Goal: Task Accomplishment & Management: Complete application form

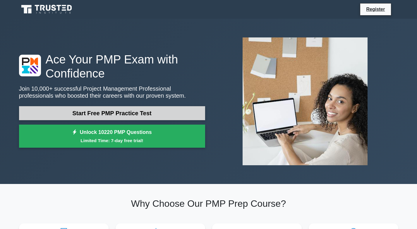
click at [156, 110] on link "Start Free PMP Practice Test" at bounding box center [112, 113] width 186 height 14
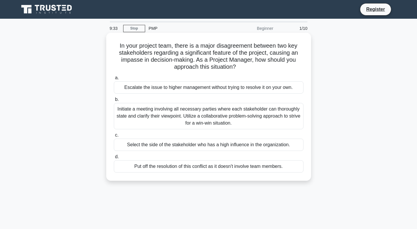
click at [258, 111] on div "Initiate a meeting involving all necessary parties where each stakeholder can t…" at bounding box center [209, 116] width 190 height 26
click at [114, 101] on input "b. Initiate a meeting involving all necessary parties where each stakeholder ca…" at bounding box center [114, 100] width 0 height 4
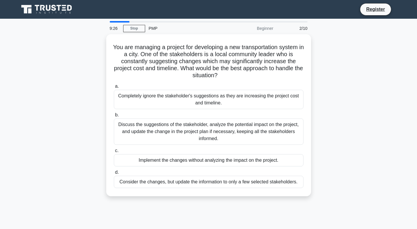
click at [300, 27] on div "2/10" at bounding box center [294, 29] width 34 height 12
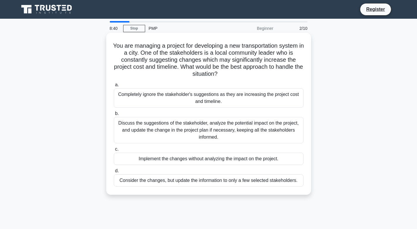
click at [239, 132] on div "Discuss the suggestions of the stakeholder, analyze the potential impact on the…" at bounding box center [209, 130] width 190 height 26
click at [114, 116] on input "b. Discuss the suggestions of the stakeholder, analyze the potential impact on …" at bounding box center [114, 114] width 0 height 4
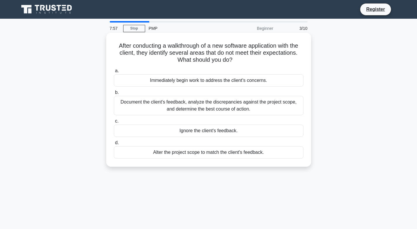
click at [283, 104] on div "Document the client's feedback, analyze the discrepancies against the project s…" at bounding box center [209, 105] width 190 height 19
click at [114, 94] on input "b. Document the client's feedback, analyze the discrepancies against the projec…" at bounding box center [114, 93] width 0 height 4
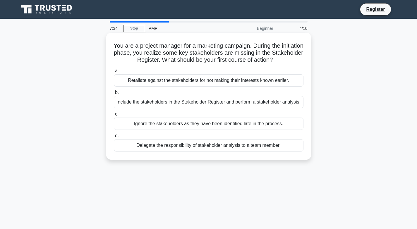
click at [205, 103] on div "Include the stakeholders in the Stakeholder Register and perform a stakeholder …" at bounding box center [209, 102] width 190 height 12
click at [114, 94] on input "b. Include the stakeholders in the Stakeholder Register and perform a stakehold…" at bounding box center [114, 93] width 0 height 4
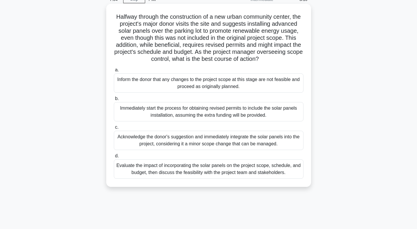
scroll to position [29, 0]
click at [199, 178] on div "Evaluate the impact of incorporating the solar panels on the project scope, sch…" at bounding box center [209, 168] width 190 height 19
click at [114, 158] on input "d. Evaluate the impact of incorporating the solar panels on the project scope, …" at bounding box center [114, 156] width 0 height 4
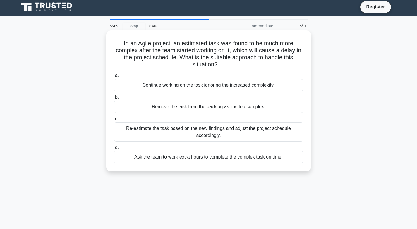
scroll to position [0, 0]
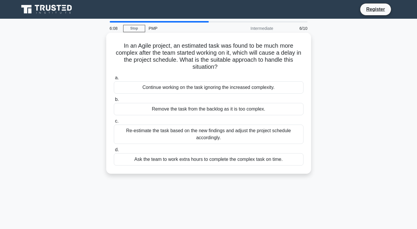
click at [216, 133] on div "Re-estimate the task based on the new findings and adjust the project schedule …" at bounding box center [209, 134] width 190 height 19
click at [219, 138] on div "Re-estimate the task based on the new findings and adjust the project schedule …" at bounding box center [209, 134] width 190 height 19
click at [114, 123] on input "c. Re-estimate the task based on the new findings and adjust the project schedu…" at bounding box center [114, 121] width 0 height 4
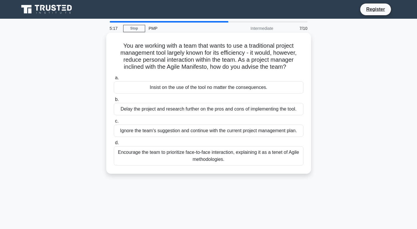
click at [267, 155] on div "Encourage the team to prioritize face-to-face interaction, explaining it as a t…" at bounding box center [209, 155] width 190 height 19
click at [114, 145] on input "d. Encourage the team to prioritize face-to-face interaction, explaining it as …" at bounding box center [114, 143] width 0 height 4
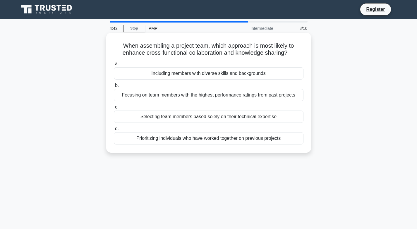
click at [179, 140] on div "Prioritizing individuals who have worked together on previous projects" at bounding box center [209, 138] width 190 height 12
click at [114, 131] on input "d. Prioritizing individuals who have worked together on previous projects" at bounding box center [114, 129] width 0 height 4
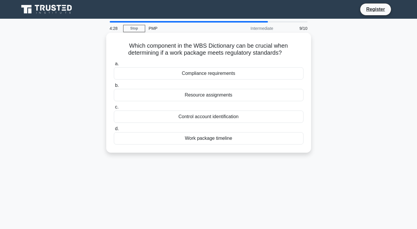
click at [247, 95] on div "Resource assignments" at bounding box center [209, 95] width 190 height 12
click at [114, 87] on input "b. Resource assignments" at bounding box center [114, 86] width 0 height 4
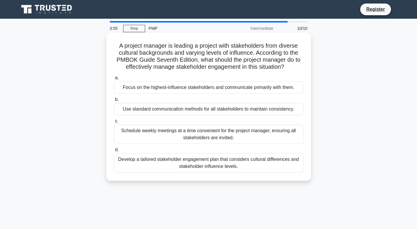
click at [229, 168] on div "Develop a tailored stakeholder engagement plan that considers cultural differen…" at bounding box center [209, 162] width 190 height 19
click at [114, 152] on input "d. Develop a tailored stakeholder engagement plan that considers cultural diffe…" at bounding box center [114, 150] width 0 height 4
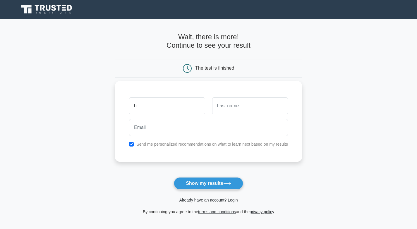
type input "h"
click at [230, 105] on input "text" at bounding box center [250, 105] width 76 height 17
type input "h"
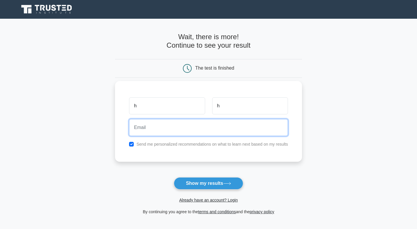
click at [169, 133] on input "email" at bounding box center [208, 127] width 159 height 17
type input "[EMAIL_ADDRESS][DOMAIN_NAME]"
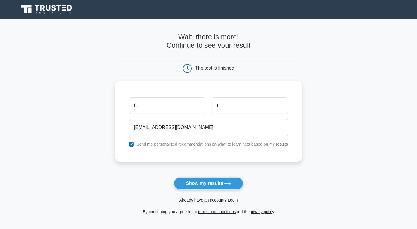
click at [189, 145] on label "Send me personalized recommendations on what to learn next based on my results" at bounding box center [212, 144] width 152 height 5
click at [132, 143] on input "checkbox" at bounding box center [131, 144] width 5 height 5
checkbox input "false"
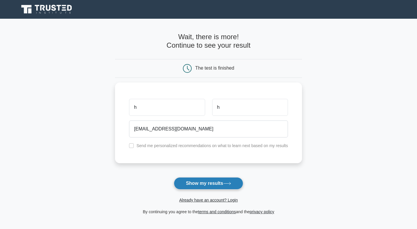
click at [204, 183] on button "Show my results" at bounding box center [208, 183] width 69 height 12
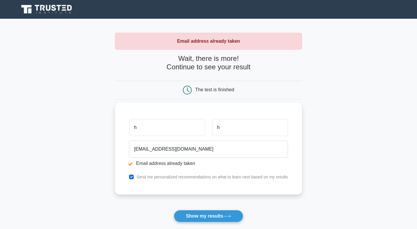
click at [172, 129] on input "h" at bounding box center [167, 127] width 76 height 17
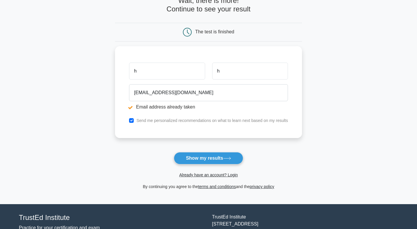
scroll to position [58, 0]
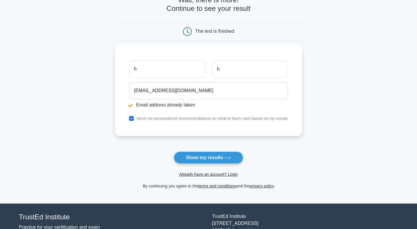
click at [152, 121] on label "Send me personalized recommendations on what to learn next based on my results" at bounding box center [212, 118] width 152 height 5
click at [140, 117] on label "Send me personalized recommendations on what to learn next based on my results" at bounding box center [212, 118] width 152 height 5
click at [132, 121] on input "checkbox" at bounding box center [131, 118] width 5 height 5
checkbox input "false"
click at [144, 69] on input "h" at bounding box center [167, 69] width 76 height 17
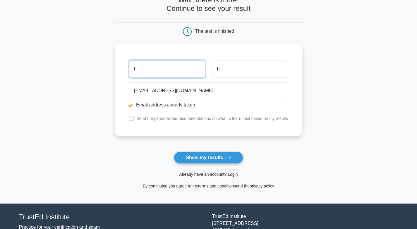
type input "hossam"
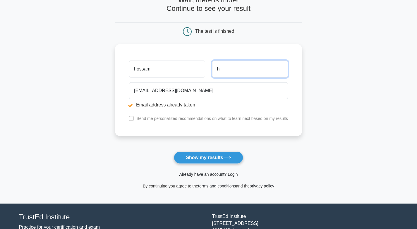
click at [228, 75] on input "h" at bounding box center [250, 69] width 76 height 17
type input "hassaballa"
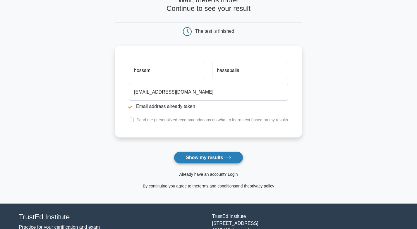
click at [215, 160] on button "Show my results" at bounding box center [208, 158] width 69 height 12
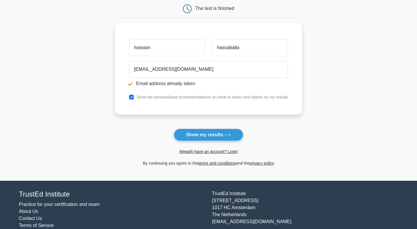
scroll to position [98, 0]
